Goal: Task Accomplishment & Management: Complete application form

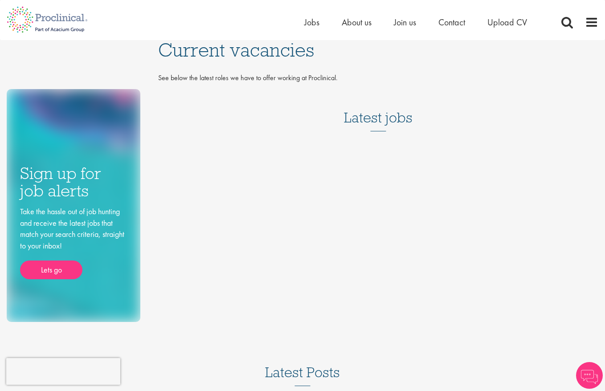
click at [365, 121] on h3 "Latest jobs" at bounding box center [378, 110] width 69 height 44
click at [311, 25] on span "Jobs" at bounding box center [311, 22] width 15 height 12
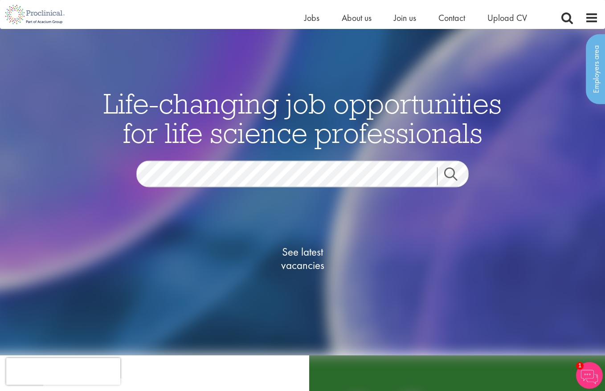
scroll to position [13, 0]
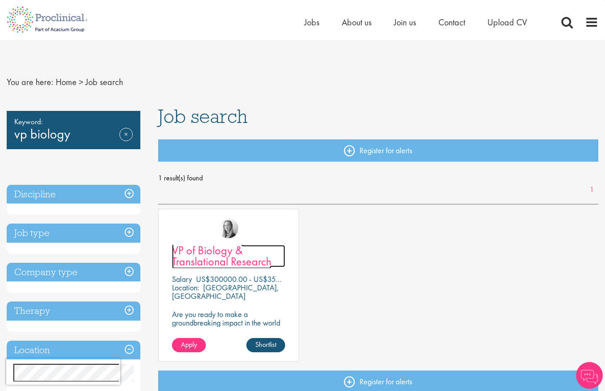
click at [255, 260] on span "VP of Biology & Translational Research" at bounding box center [221, 256] width 99 height 26
